Goal: Communication & Community: Answer question/provide support

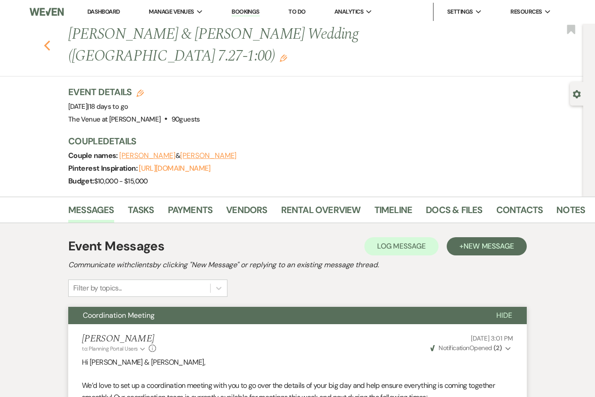
click at [46, 40] on use "button" at bounding box center [47, 45] width 6 height 10
select select "8"
select select "4"
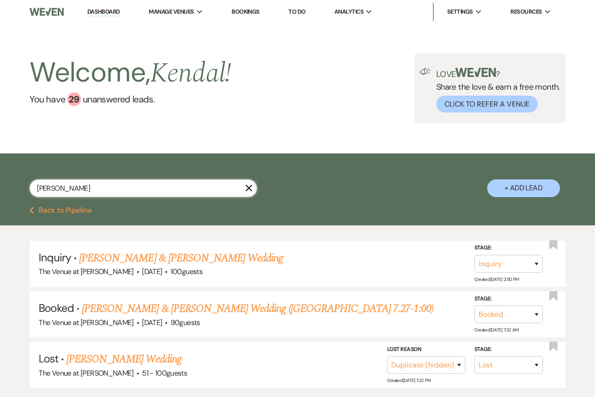
click at [103, 191] on input "[PERSON_NAME]" at bounding box center [143, 188] width 227 height 18
type input "[PERSON_NAME]"
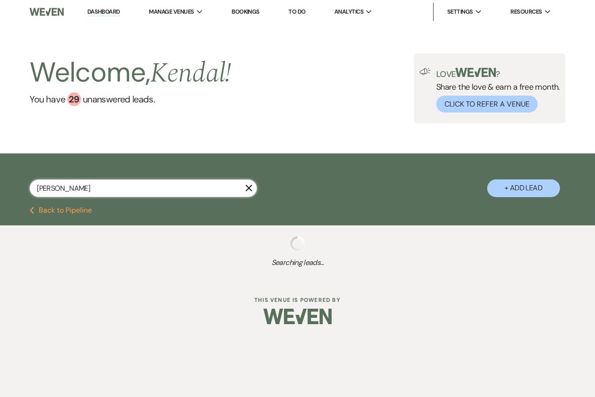
select select "8"
select select "5"
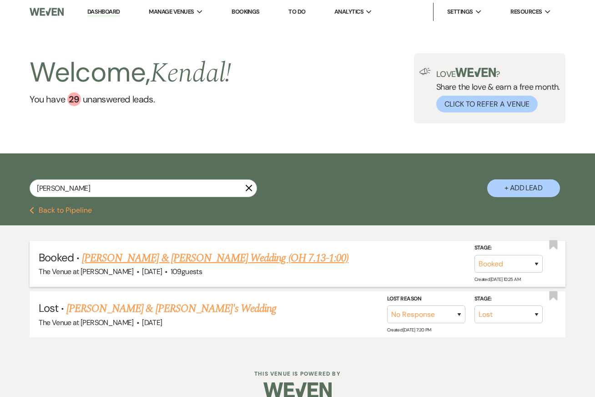
click at [186, 257] on link "[PERSON_NAME] & [PERSON_NAME] Wedding (OH 7.13-1:00)" at bounding box center [215, 258] width 266 height 16
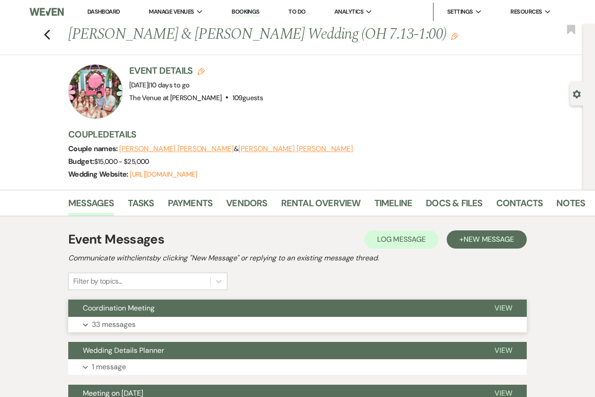
click at [146, 321] on button "Expand 33 messages" at bounding box center [297, 323] width 458 height 15
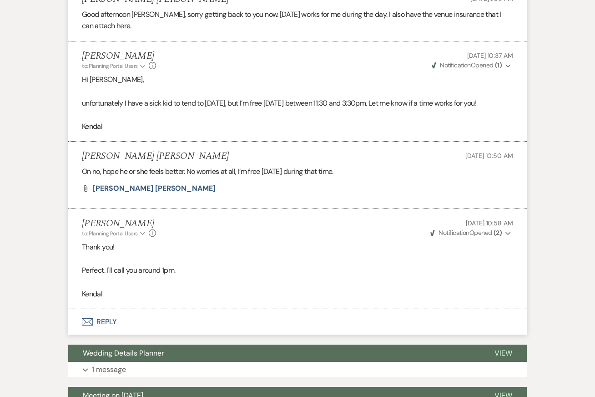
scroll to position [8058, 0]
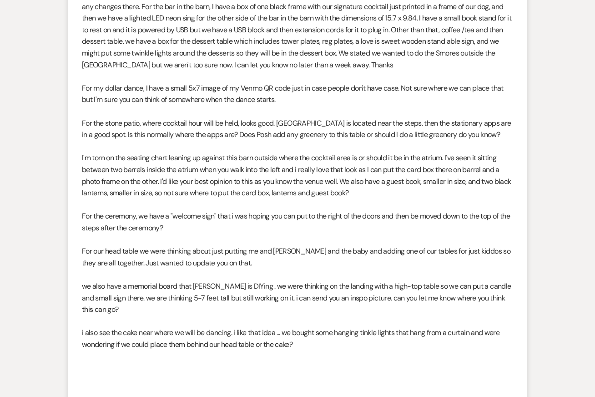
scroll to position [7391, 0]
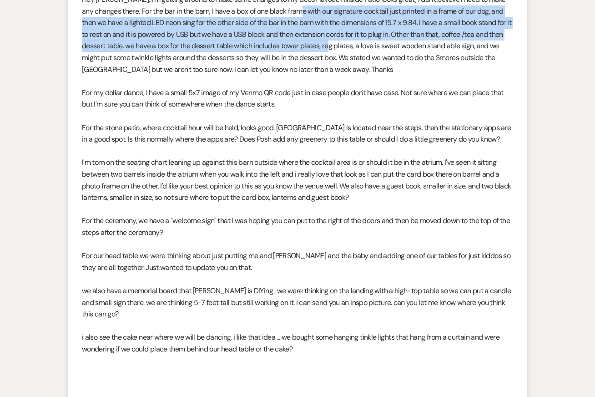
drag, startPoint x: 312, startPoint y: 23, endPoint x: 350, endPoint y: 58, distance: 51.2
click at [350, 58] on p "Hey [PERSON_NAME], I'm getting around to make some changes to my decor layout. …" at bounding box center [297, 34] width 431 height 81
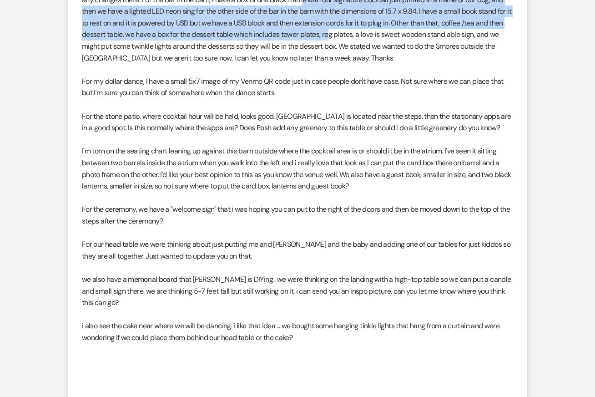
scroll to position [7404, 0]
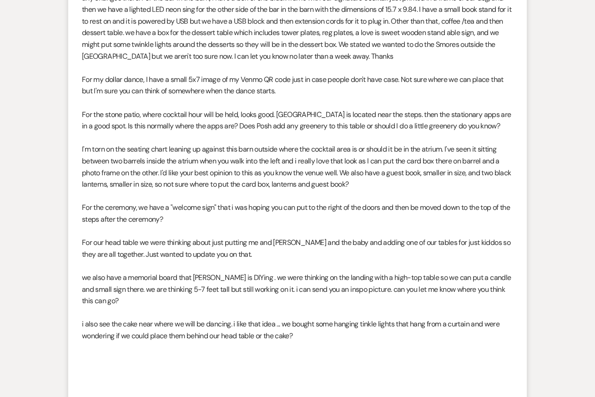
click at [350, 62] on p "Hey [PERSON_NAME], I'm getting around to make some changes to my decor layout. …" at bounding box center [297, 20] width 431 height 81
click at [267, 62] on p "Hey [PERSON_NAME], I'm getting around to make some changes to my decor layout. …" at bounding box center [297, 20] width 431 height 81
click at [274, 92] on p "For my dollar dance, I have a small 5x7 image of my Venmo QR code just in case …" at bounding box center [297, 85] width 431 height 23
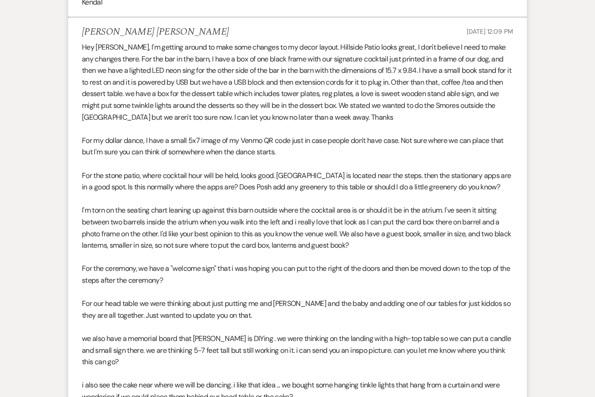
scroll to position [7343, 0]
click at [121, 104] on p "Hey [PERSON_NAME], I'm getting around to make some changes to my decor layout. …" at bounding box center [297, 81] width 431 height 81
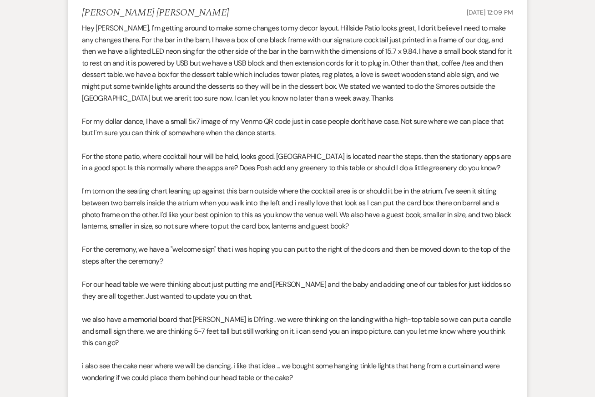
scroll to position [7363, 0]
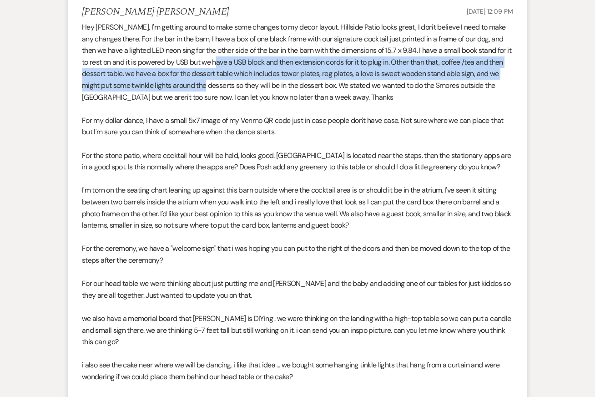
drag, startPoint x: 231, startPoint y: 77, endPoint x: 231, endPoint y: 97, distance: 20.5
click at [231, 97] on p "Hey [PERSON_NAME], I'm getting around to make some changes to my decor layout. …" at bounding box center [297, 61] width 431 height 81
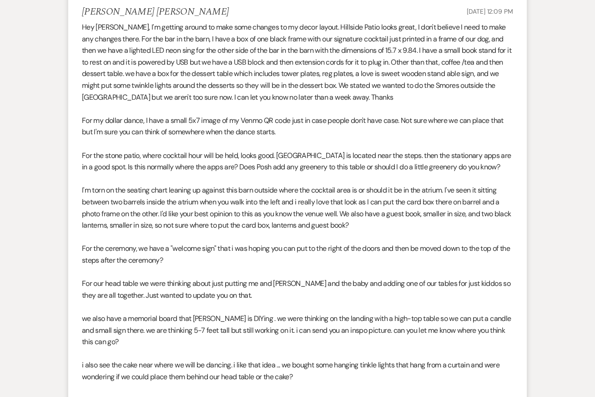
click at [240, 136] on p "For my dollar dance, I have a small 5x7 image of my Venmo QR code just in case …" at bounding box center [297, 126] width 431 height 23
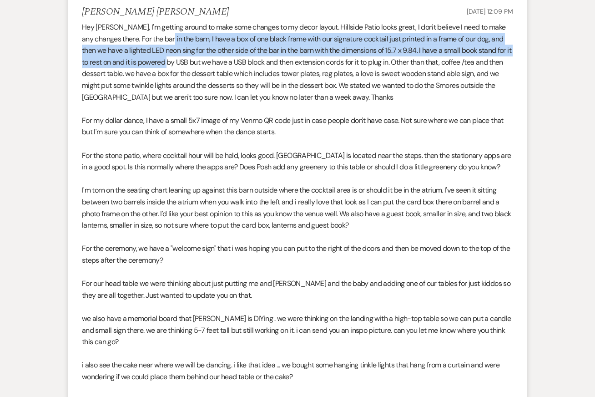
drag, startPoint x: 181, startPoint y: 51, endPoint x: 182, endPoint y: 70, distance: 19.2
click at [182, 70] on p "Hey [PERSON_NAME], I'm getting around to make some changes to my decor layout. …" at bounding box center [297, 61] width 431 height 81
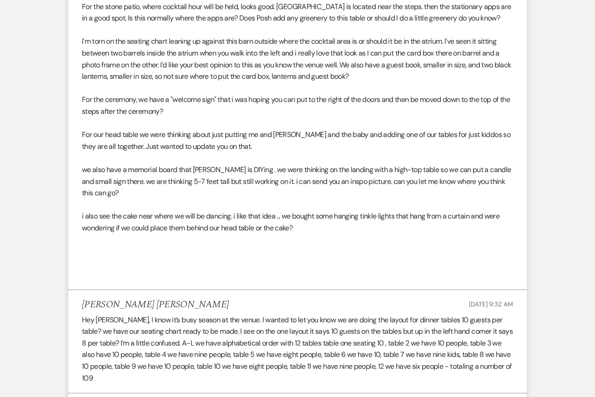
scroll to position [7513, 0]
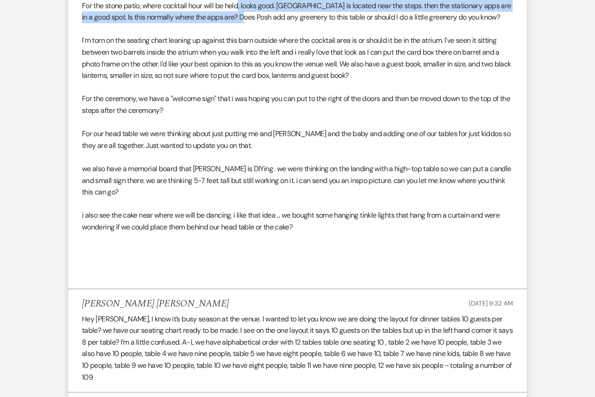
drag, startPoint x: 239, startPoint y: 20, endPoint x: 243, endPoint y: 33, distance: 13.4
click at [243, 23] on p "For the stone patio, where cocktail hour will be held, looks good. [GEOGRAPHIC_…" at bounding box center [297, 11] width 431 height 23
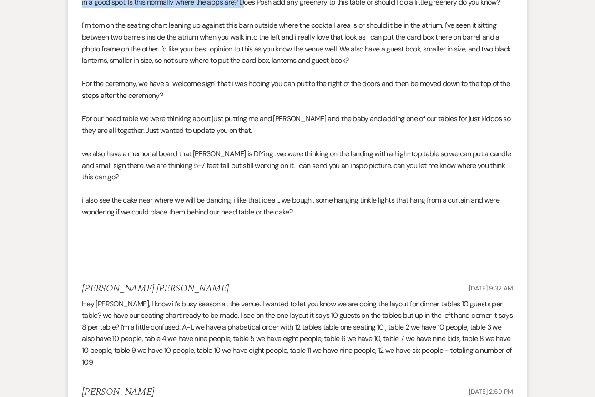
scroll to position [7531, 0]
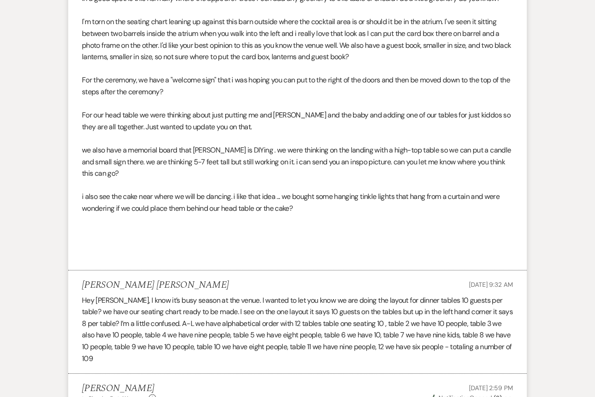
drag, startPoint x: 234, startPoint y: 33, endPoint x: 241, endPoint y: 66, distance: 33.4
click at [241, 62] on p "I'm torn on the seating chart leaning up against this barn outside where the co…" at bounding box center [297, 39] width 431 height 46
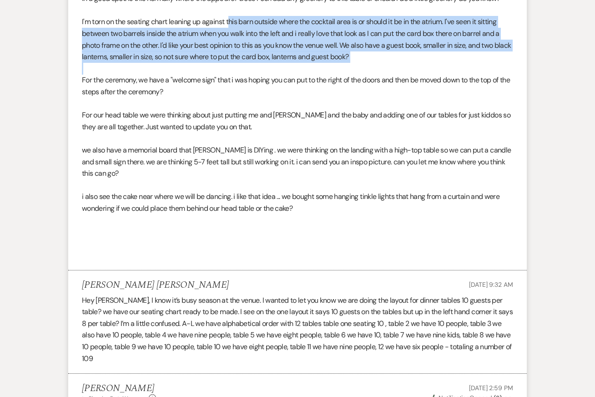
drag, startPoint x: 230, startPoint y: 37, endPoint x: 251, endPoint y: 75, distance: 42.9
click at [251, 75] on div "Hey [PERSON_NAME], I'm getting around to make some changes to my decor layout. …" at bounding box center [297, 56] width 431 height 407
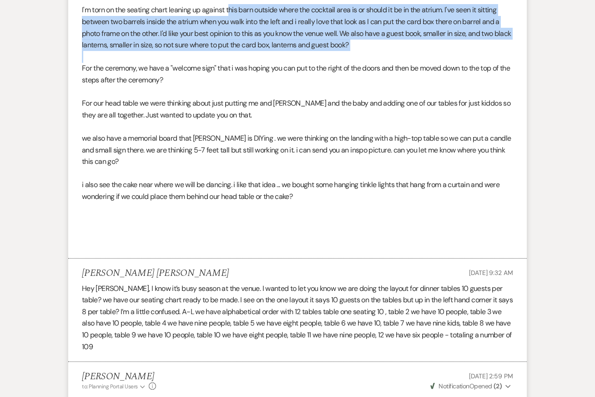
scroll to position [7548, 0]
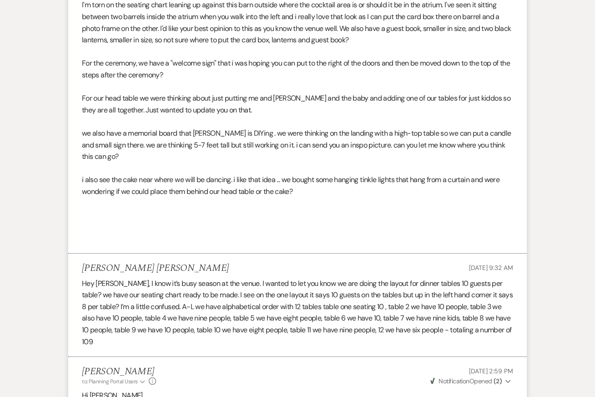
click at [253, 106] on p "For our head table we were thinking about just putting me and [PERSON_NAME] and…" at bounding box center [297, 103] width 431 height 23
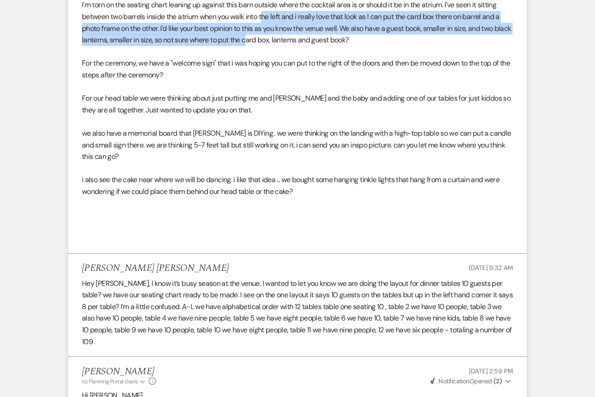
drag, startPoint x: 262, startPoint y: 30, endPoint x: 265, endPoint y: 51, distance: 21.6
click at [265, 45] on p "I'm torn on the seating chart leaning up against this barn outside where the co…" at bounding box center [297, 22] width 431 height 46
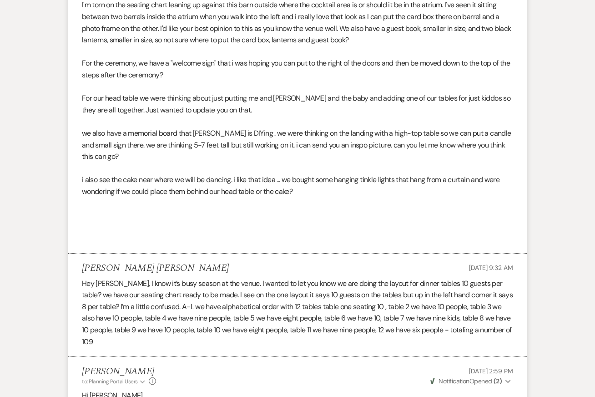
click at [278, 80] on p "For the ceremony, we have a "welcome sign" that i was hoping you can put to the…" at bounding box center [297, 68] width 431 height 23
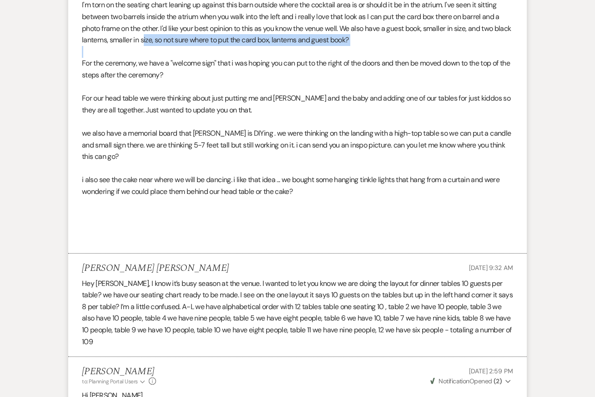
drag, startPoint x: 161, startPoint y: 47, endPoint x: 178, endPoint y: 63, distance: 23.8
click at [178, 64] on div "Hey [PERSON_NAME], I'm getting around to make some changes to my decor layout. …" at bounding box center [297, 39] width 431 height 407
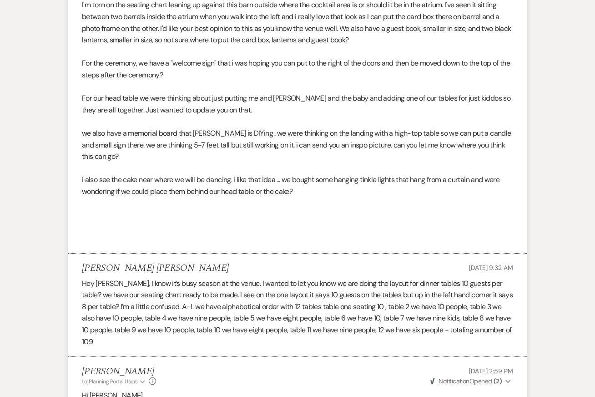
click at [186, 108] on p "For our head table we were thinking about just putting me and [PERSON_NAME] and…" at bounding box center [297, 103] width 431 height 23
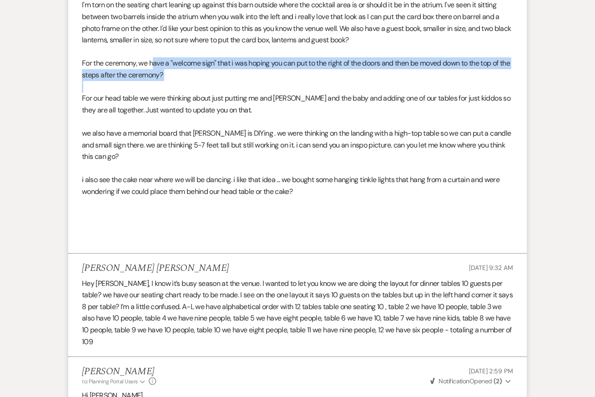
drag, startPoint x: 155, startPoint y: 70, endPoint x: 186, endPoint y: 92, distance: 38.2
click at [187, 92] on div "Hey [PERSON_NAME], I'm getting around to make some changes to my decor layout. …" at bounding box center [297, 39] width 431 height 407
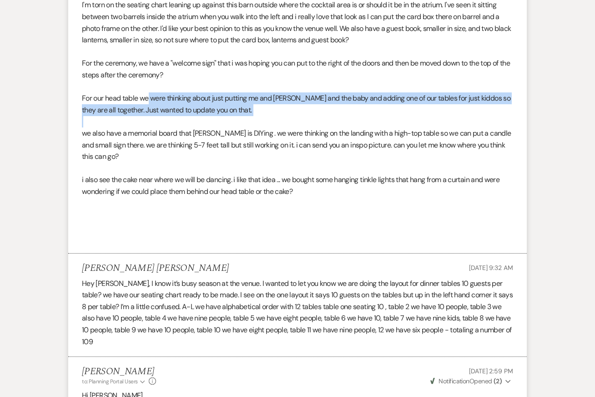
drag, startPoint x: 158, startPoint y: 109, endPoint x: 267, endPoint y: 131, distance: 111.7
click at [267, 131] on div "Hey [PERSON_NAME], I'm getting around to make some changes to my decor layout. …" at bounding box center [297, 39] width 431 height 407
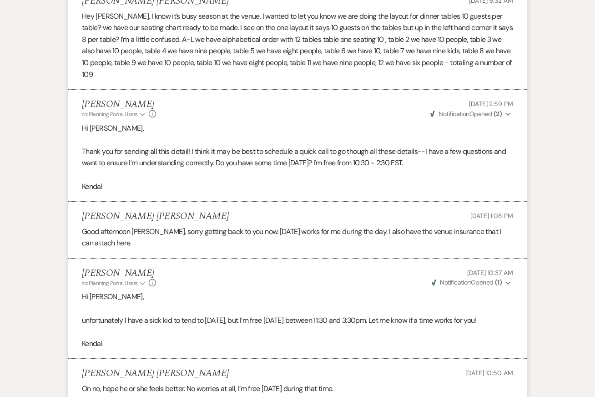
scroll to position [7817, 0]
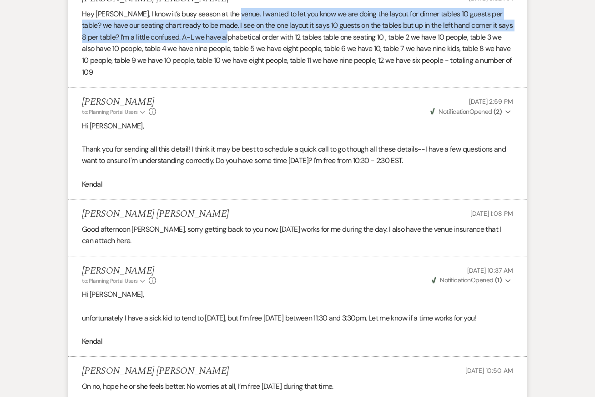
drag, startPoint x: 232, startPoint y: 27, endPoint x: 234, endPoint y: 47, distance: 20.1
click at [234, 46] on p "Hey [PERSON_NAME], I know it’s busy season at the venue. I wanted to let you kn…" at bounding box center [297, 43] width 431 height 70
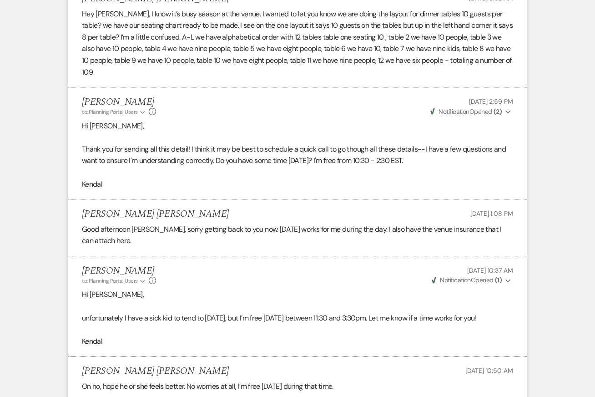
click at [243, 74] on p "Hey [PERSON_NAME], I know it’s busy season at the venue. I wanted to let you kn…" at bounding box center [297, 43] width 431 height 70
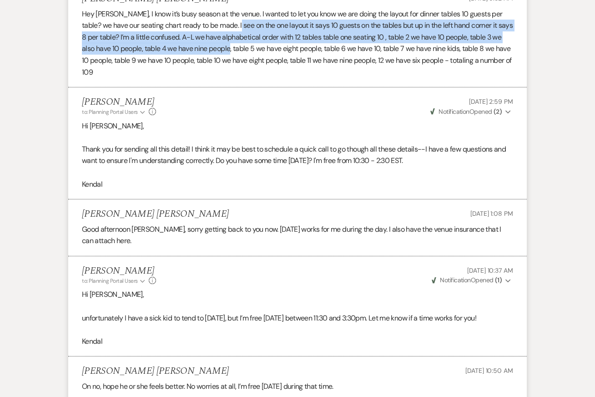
drag, startPoint x: 232, startPoint y: 37, endPoint x: 234, endPoint y: 59, distance: 21.4
click at [234, 59] on p "Hey [PERSON_NAME], I know it’s busy season at the venue. I wanted to let you kn…" at bounding box center [297, 43] width 431 height 70
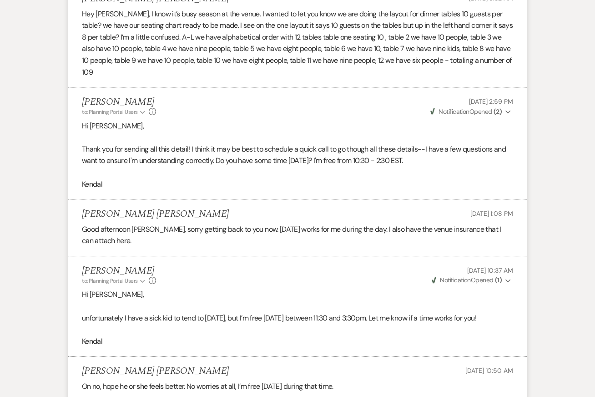
click at [257, 75] on p "Hey [PERSON_NAME], I know it’s busy season at the venue. I wanted to let you kn…" at bounding box center [297, 43] width 431 height 70
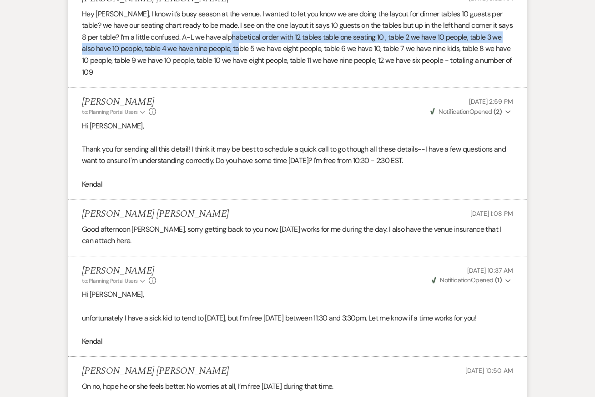
drag, startPoint x: 239, startPoint y: 49, endPoint x: 249, endPoint y: 64, distance: 18.4
click at [249, 64] on p "Hey [PERSON_NAME], I know it’s busy season at the venue. I wanted to let you kn…" at bounding box center [297, 43] width 431 height 70
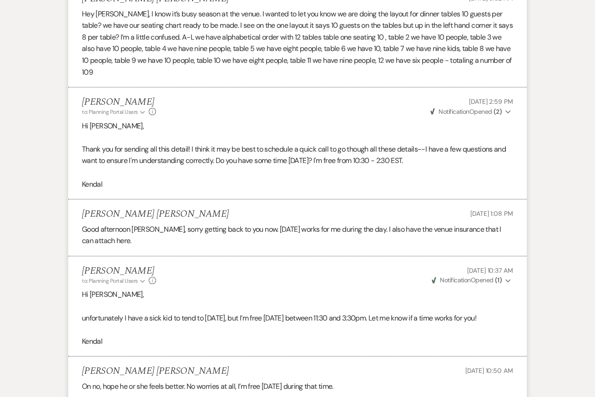
click at [272, 68] on p "Hey [PERSON_NAME], I know it’s busy season at the venue. I wanted to let you kn…" at bounding box center [297, 43] width 431 height 70
drag, startPoint x: 372, startPoint y: 50, endPoint x: 441, endPoint y: 50, distance: 69.6
click at [441, 50] on p "Hey [PERSON_NAME], I know it’s busy season at the venue. I wanted to let you kn…" at bounding box center [297, 43] width 431 height 70
click at [452, 48] on p "Hey [PERSON_NAME], I know it’s busy season at the venue. I wanted to let you kn…" at bounding box center [297, 43] width 431 height 70
drag, startPoint x: 130, startPoint y: 60, endPoint x: 235, endPoint y: 60, distance: 104.6
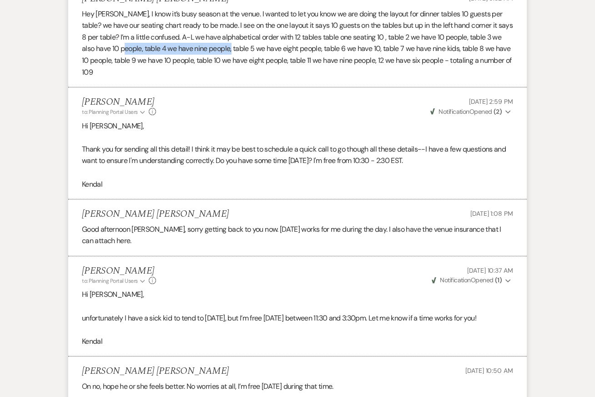
click at [237, 60] on p "Hey [PERSON_NAME], I know it’s busy season at the venue. I wanted to let you kn…" at bounding box center [297, 43] width 431 height 70
drag, startPoint x: 301, startPoint y: 65, endPoint x: 339, endPoint y: 65, distance: 37.3
click at [338, 65] on p "Hey [PERSON_NAME], I know it’s busy season at the venue. I wanted to let you kn…" at bounding box center [297, 43] width 431 height 70
click at [354, 61] on p "Hey [PERSON_NAME], I know it’s busy season at the venue. I wanted to let you kn…" at bounding box center [297, 43] width 431 height 70
click at [408, 62] on p "Hey [PERSON_NAME], I know it’s busy season at the venue. I wanted to let you kn…" at bounding box center [297, 43] width 431 height 70
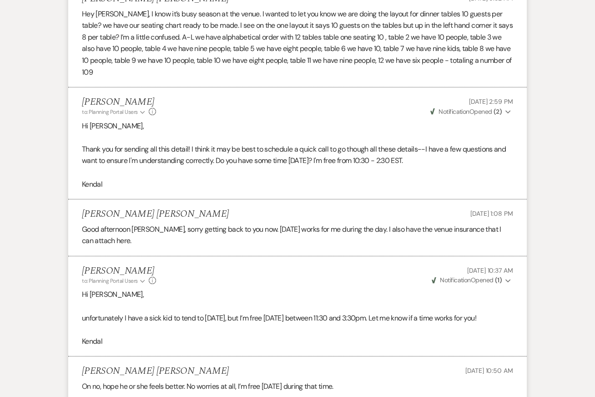
click at [494, 60] on p "Hey [PERSON_NAME], I know it’s busy season at the venue. I wanted to let you kn…" at bounding box center [297, 43] width 431 height 70
click at [368, 60] on p "Hey [PERSON_NAME], I know it’s busy season at the venue. I wanted to let you kn…" at bounding box center [297, 43] width 431 height 70
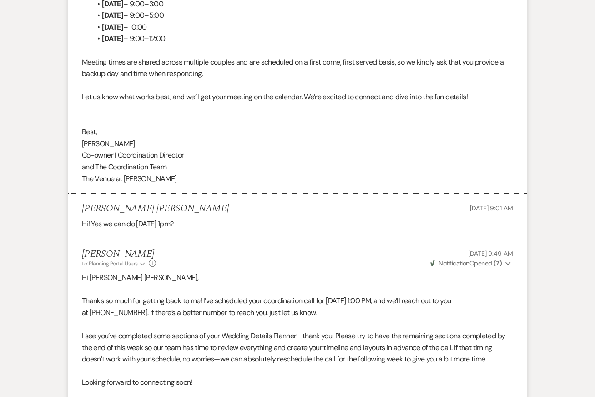
scroll to position [0, 0]
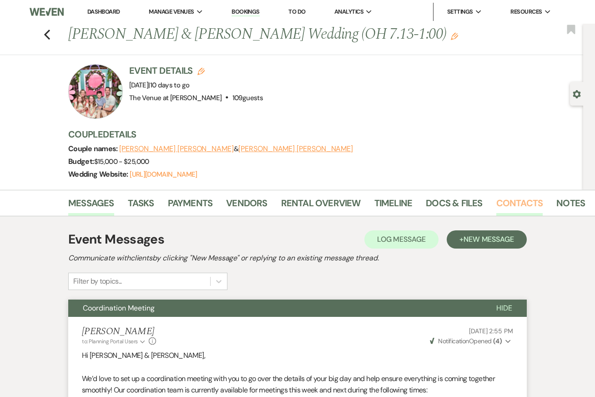
click at [525, 204] on link "Contacts" at bounding box center [519, 206] width 47 height 20
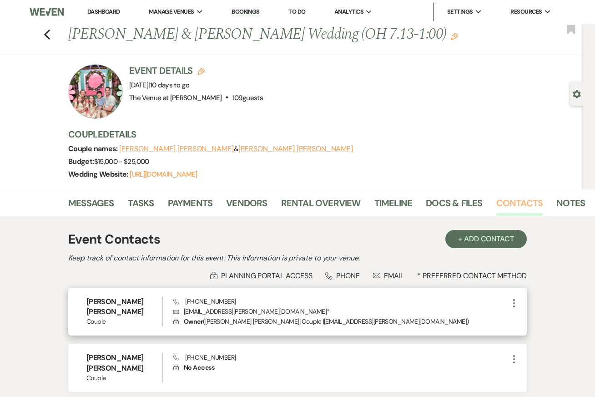
scroll to position [65, 0]
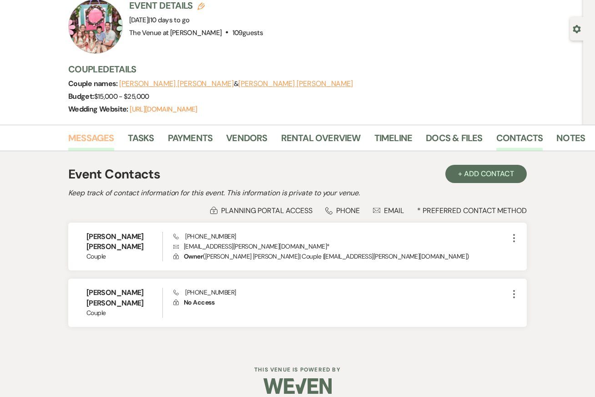
click at [96, 141] on link "Messages" at bounding box center [91, 141] width 46 height 20
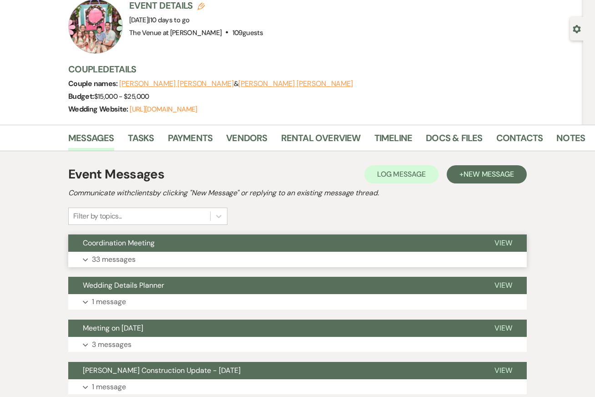
click at [110, 257] on p "33 messages" at bounding box center [114, 259] width 44 height 12
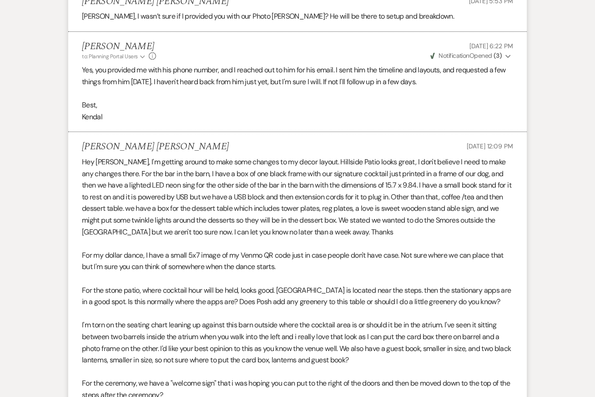
scroll to position [7228, 0]
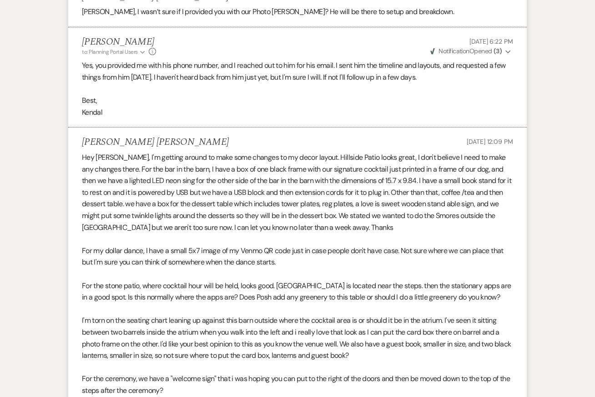
scroll to position [7229, 0]
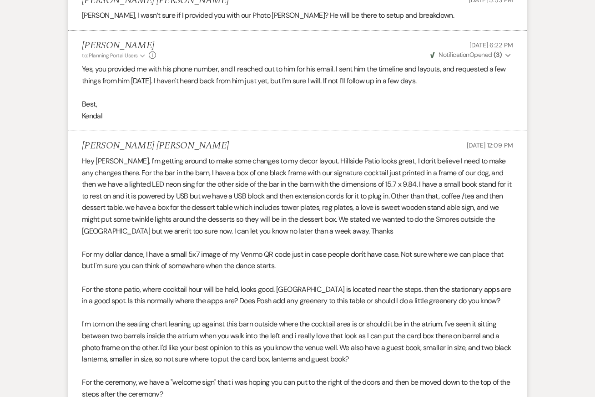
click at [182, 283] on p at bounding box center [297, 277] width 431 height 12
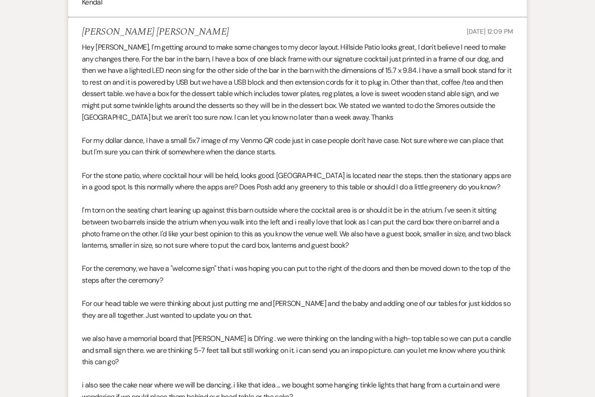
scroll to position [7347, 0]
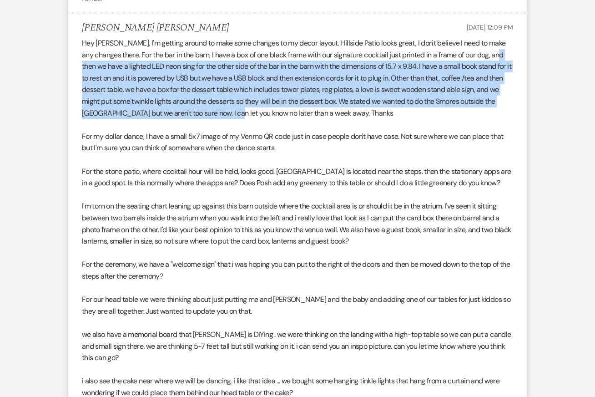
drag, startPoint x: 84, startPoint y: 77, endPoint x: 248, endPoint y: 119, distance: 170.0
click at [249, 119] on p "Hey [PERSON_NAME], I'm getting around to make some changes to my decor layout. …" at bounding box center [297, 77] width 431 height 81
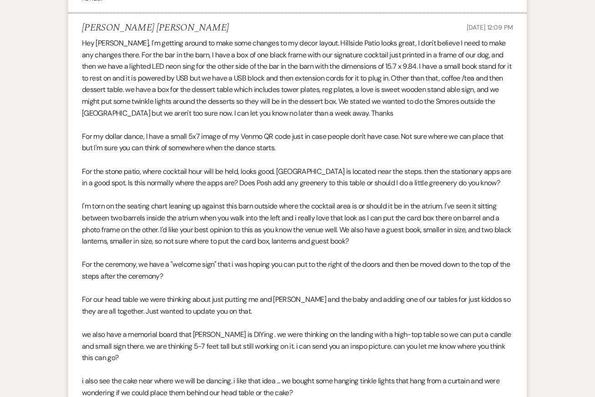
click at [296, 78] on p "Hey [PERSON_NAME], I'm getting around to make some changes to my decor layout. …" at bounding box center [297, 77] width 431 height 81
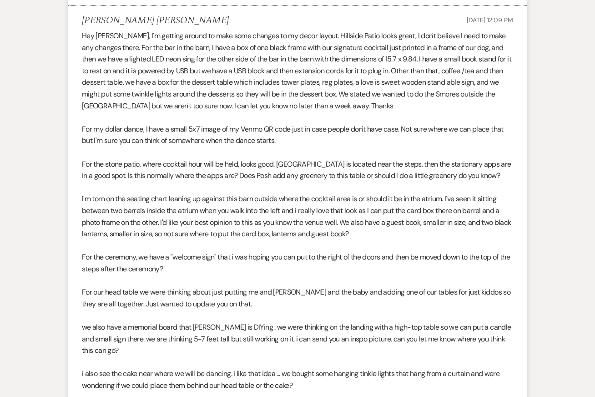
scroll to position [7356, 0]
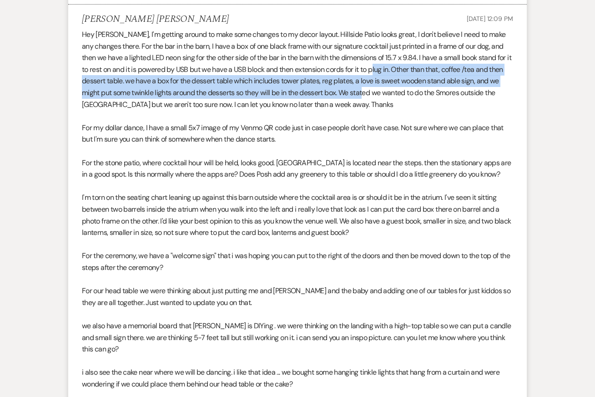
drag, startPoint x: 386, startPoint y: 77, endPoint x: 391, endPoint y: 100, distance: 23.7
click at [392, 101] on p "Hey [PERSON_NAME], I'm getting around to make some changes to my decor layout. …" at bounding box center [297, 69] width 431 height 81
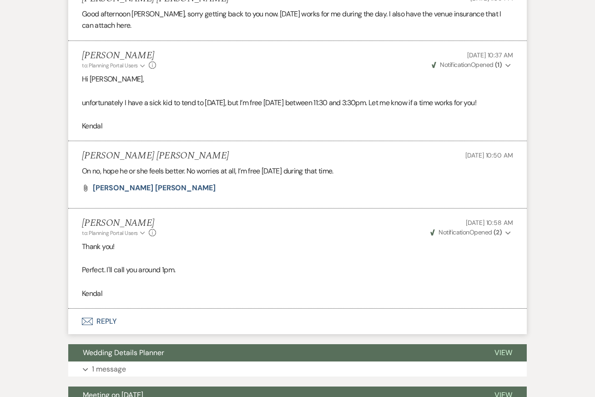
scroll to position [8033, 0]
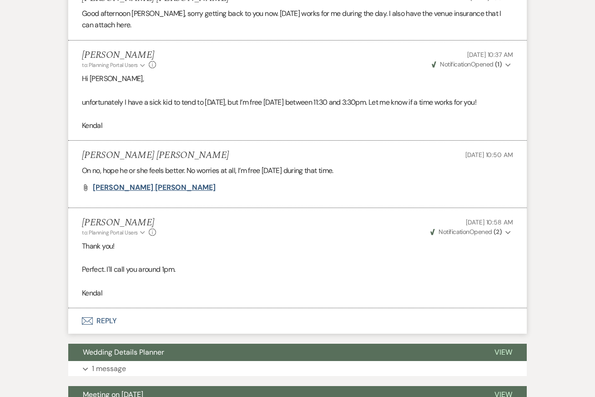
click at [124, 192] on span "[PERSON_NAME] [PERSON_NAME]" at bounding box center [154, 187] width 123 height 10
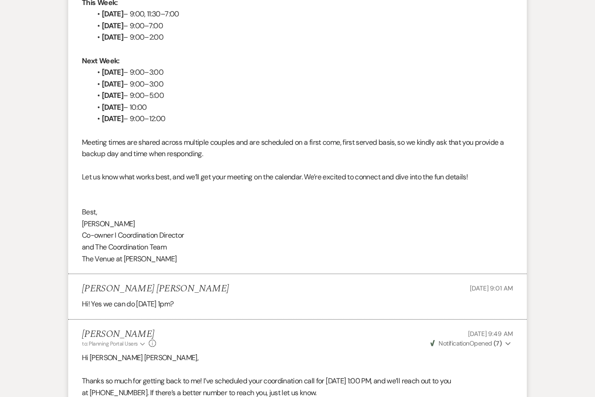
scroll to position [0, 0]
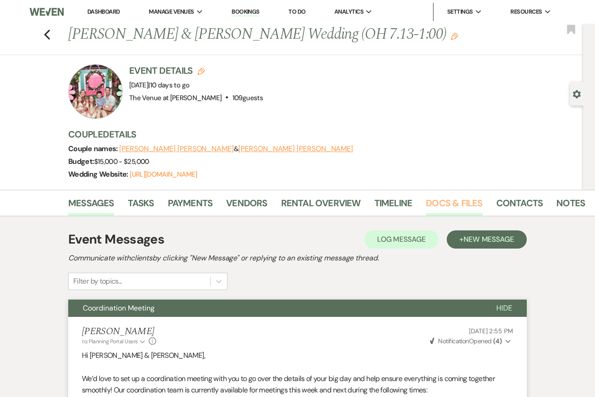
click at [426, 201] on link "Docs & Files" at bounding box center [454, 206] width 56 height 20
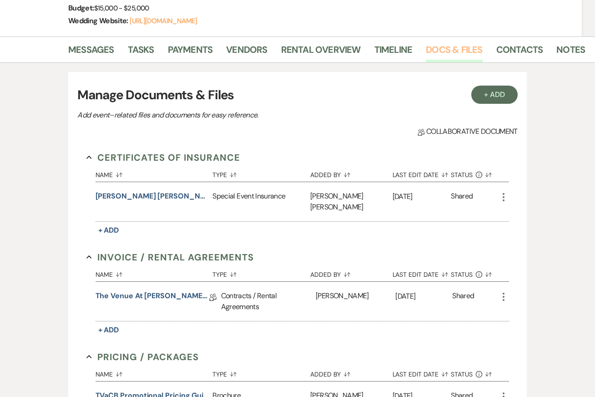
scroll to position [148, 0]
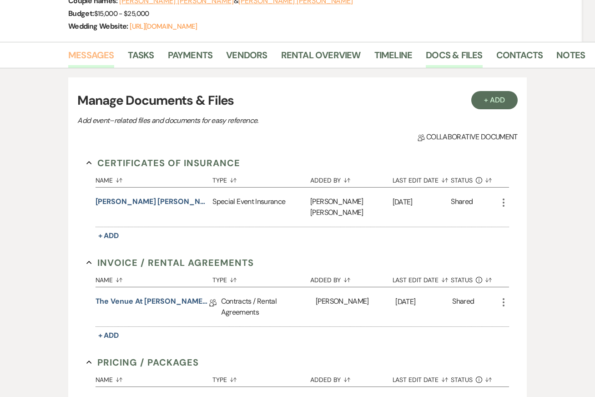
click at [76, 54] on link "Messages" at bounding box center [91, 58] width 46 height 20
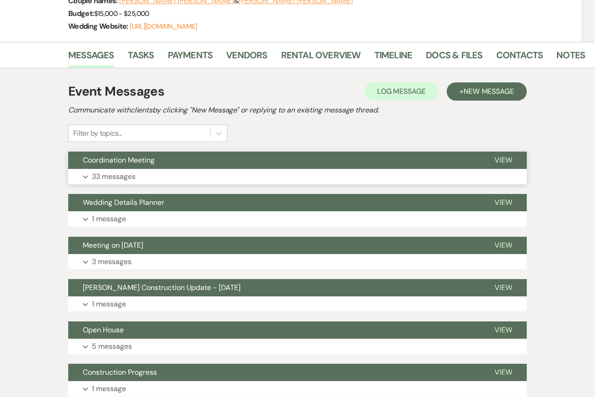
click at [119, 182] on button "Expand 33 messages" at bounding box center [297, 176] width 458 height 15
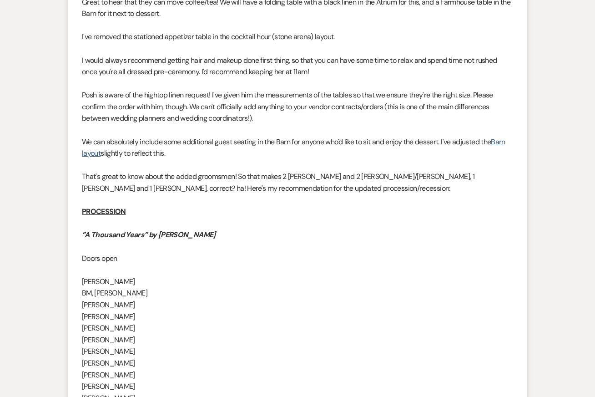
scroll to position [5907, 0]
